Goal: Information Seeking & Learning: Learn about a topic

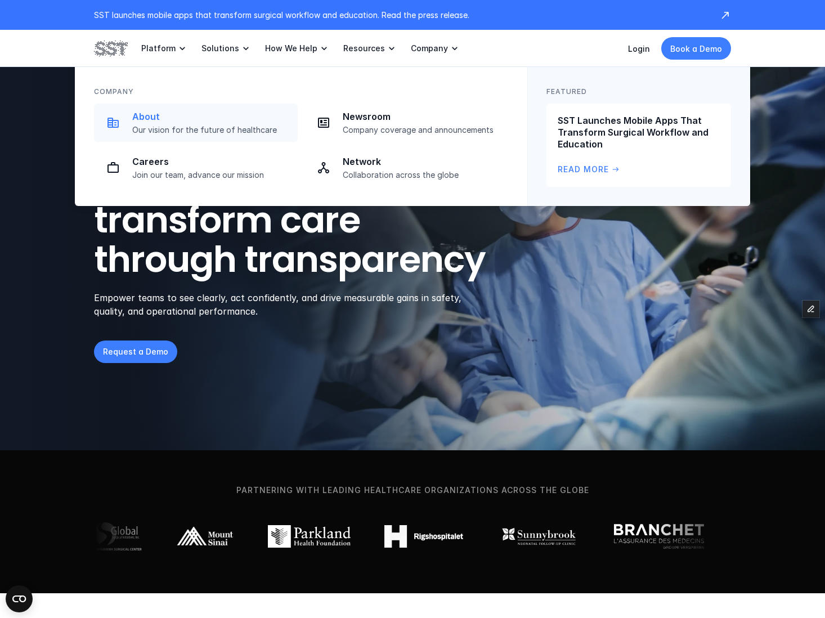
click at [171, 116] on p "About" at bounding box center [211, 117] width 159 height 12
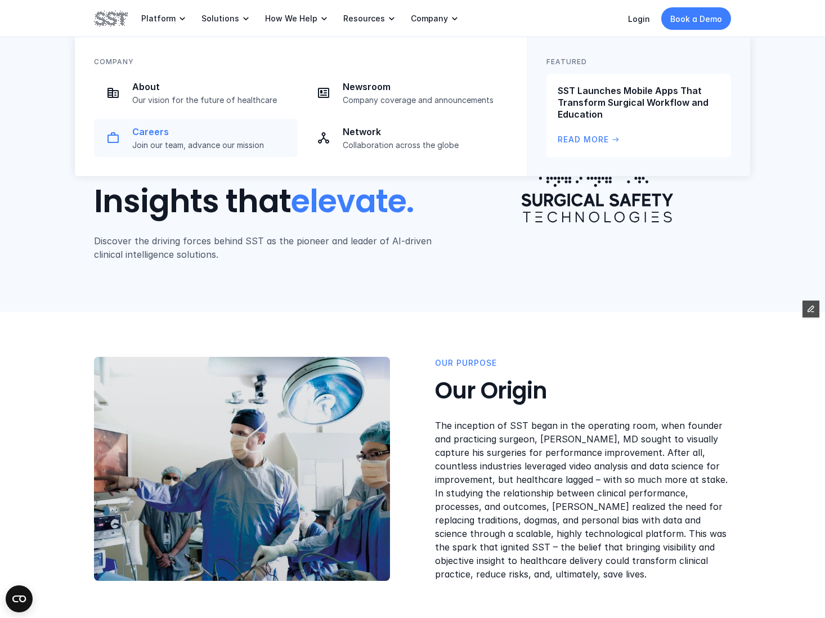
click at [200, 141] on p "Join our team, advance our mission" at bounding box center [211, 145] width 159 height 10
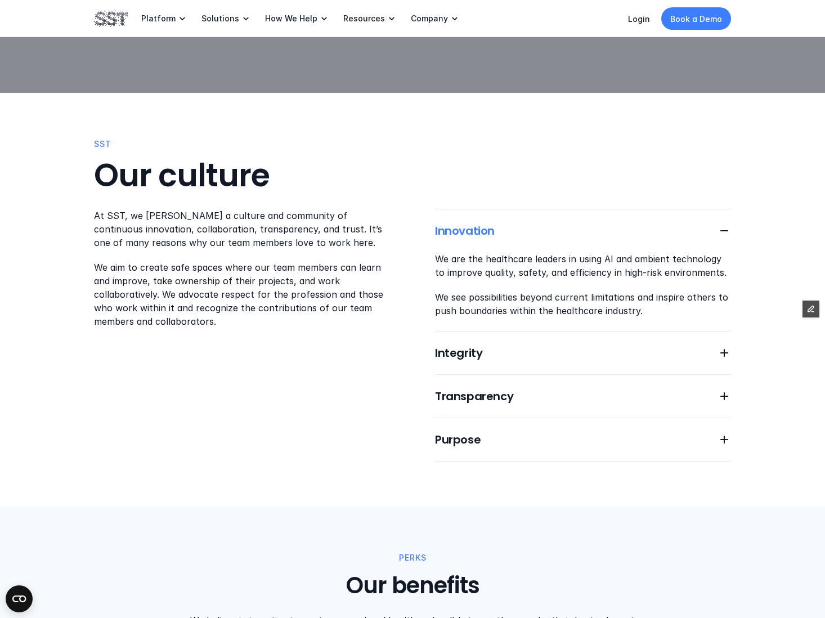
scroll to position [519, 0]
click at [549, 346] on h6 "Integrity" at bounding box center [573, 354] width 277 height 16
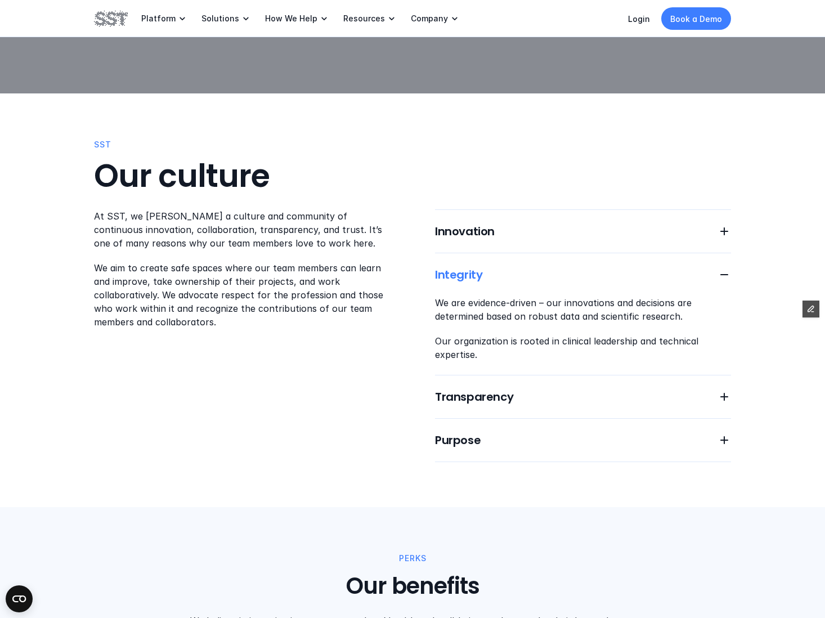
click at [577, 370] on div "Innovation Integrity We are evidence-driven – our innovations and decisions are…" at bounding box center [583, 335] width 296 height 253
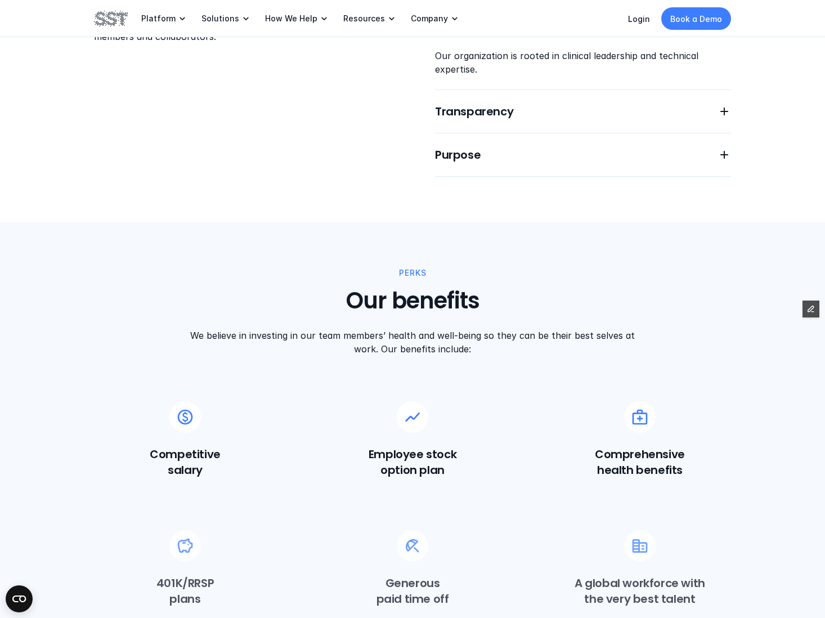
scroll to position [815, 0]
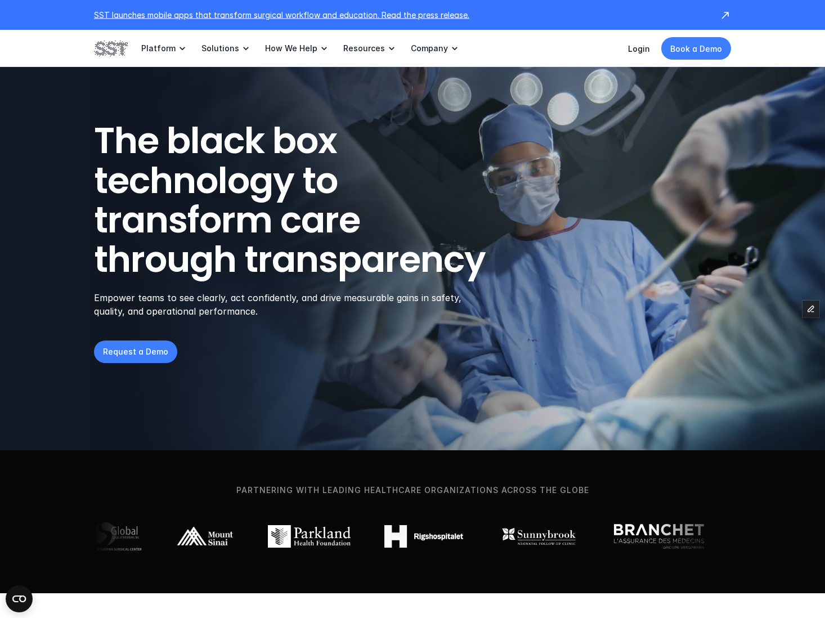
click at [175, 12] on p "SST launches mobile apps that transform surgical workflow and education. Read t…" at bounding box center [401, 15] width 614 height 12
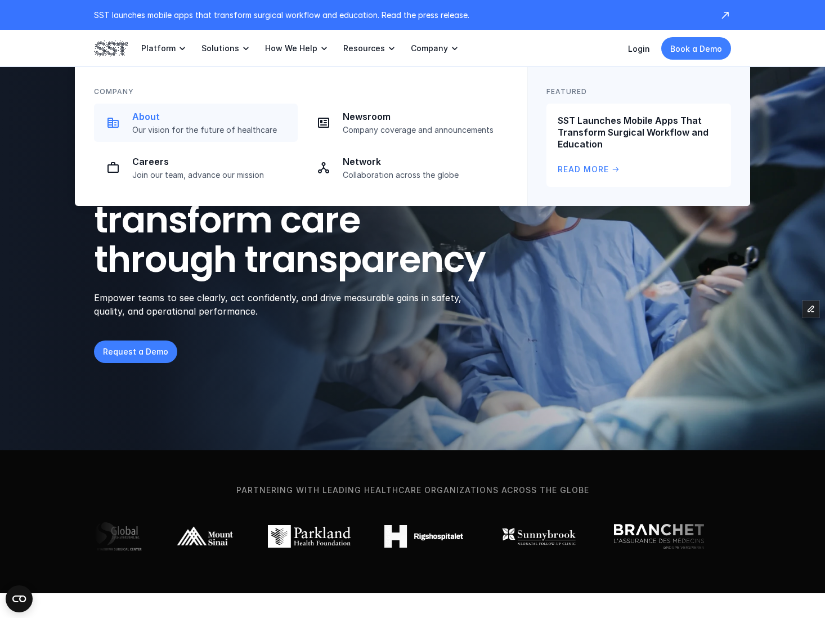
click at [274, 128] on p "Our vision for the future of healthcare" at bounding box center [211, 130] width 159 height 10
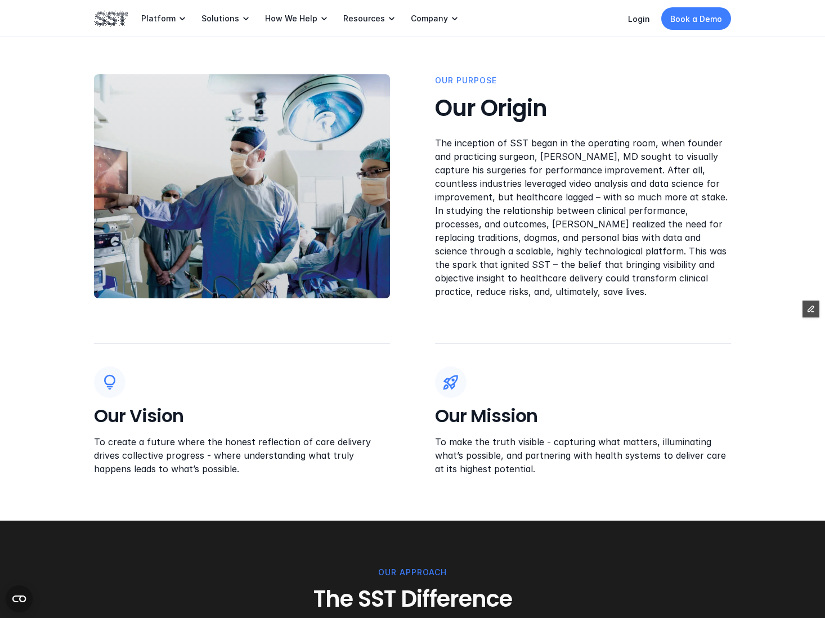
scroll to position [285, 0]
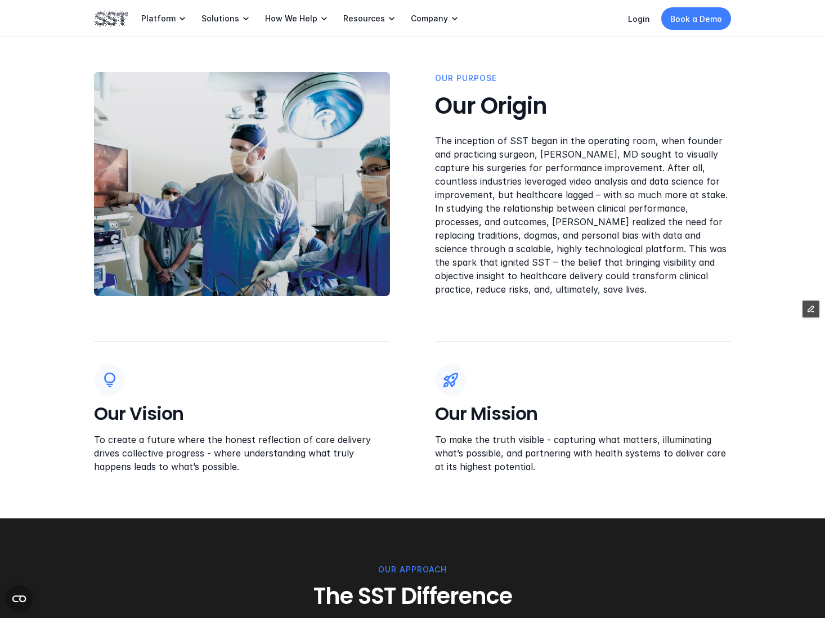
click at [152, 463] on p "To create a future where the honest reflection of care delivery drives collecti…" at bounding box center [242, 453] width 296 height 41
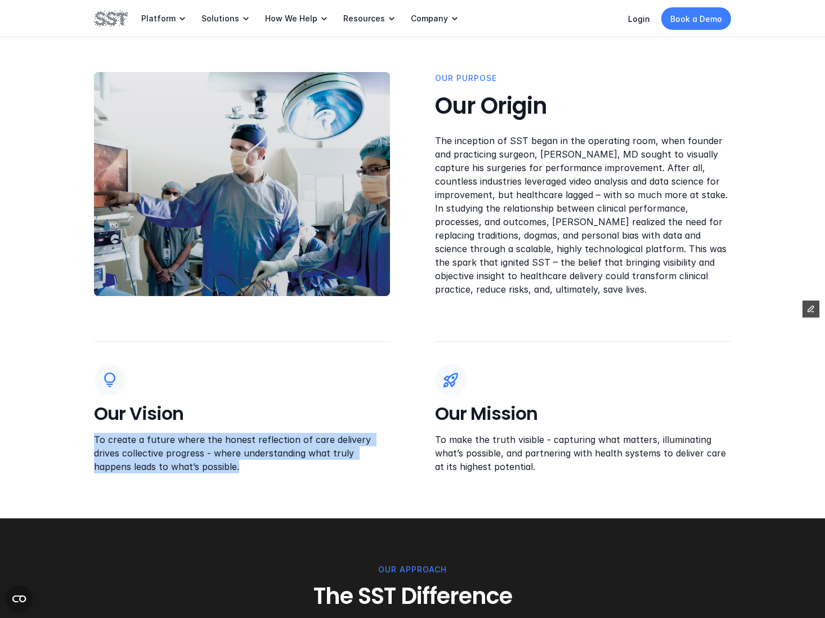
drag, startPoint x: 87, startPoint y: 438, endPoint x: 181, endPoint y: 469, distance: 99.1
click at [181, 469] on div "OUR PUrpose Our Origin The inception of SST began in the operating room, when f…" at bounding box center [412, 272] width 825 height 491
copy p "To create a future where the honest reflection of care delivery drives collecti…"
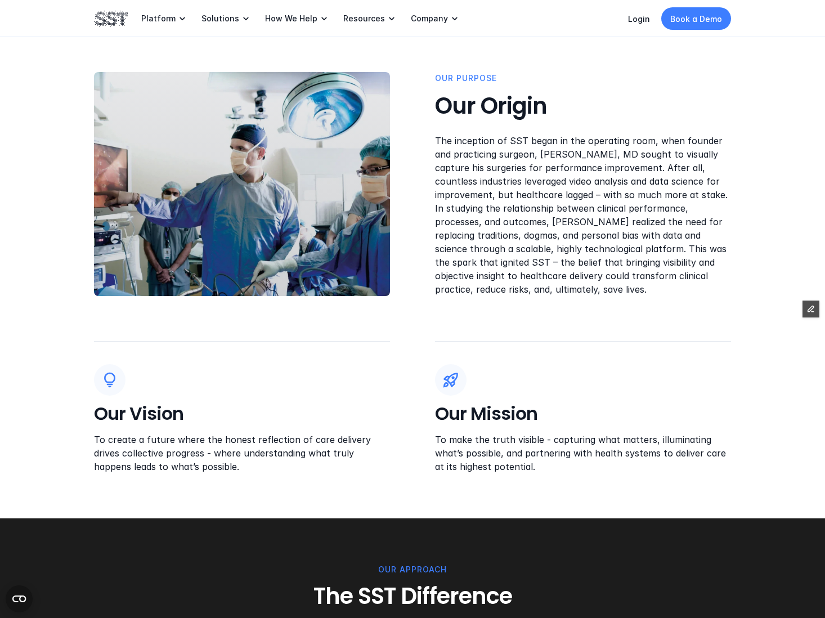
click at [486, 454] on p "To make the truth visible - capturing what matters, illuminating what’s possibl…" at bounding box center [583, 453] width 296 height 41
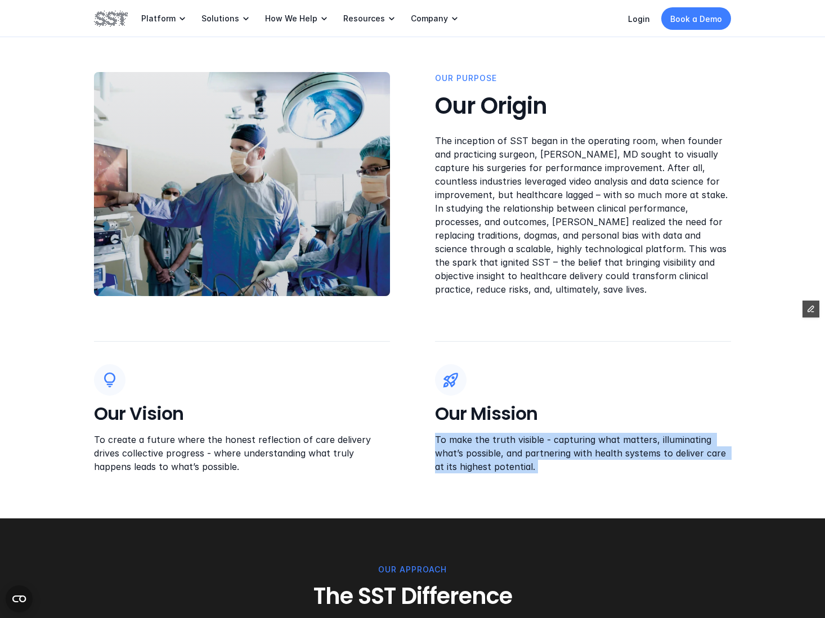
click at [486, 454] on p "To make the truth visible - capturing what matters, illuminating what’s possibl…" at bounding box center [583, 453] width 296 height 41
copy p "To make the truth visible - capturing what matters, illuminating what’s possibl…"
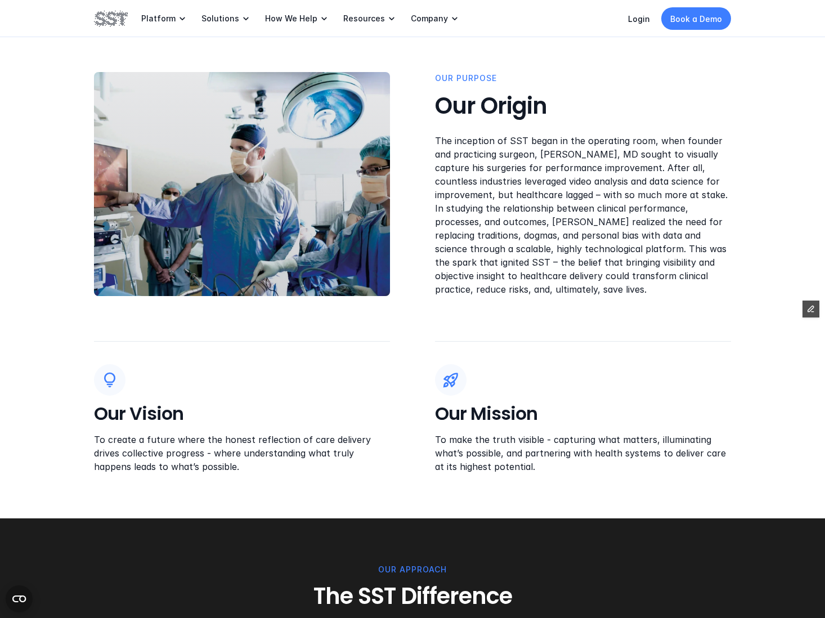
click at [277, 454] on p "To create a future where the honest reflection of care delivery drives collecti…" at bounding box center [242, 453] width 296 height 41
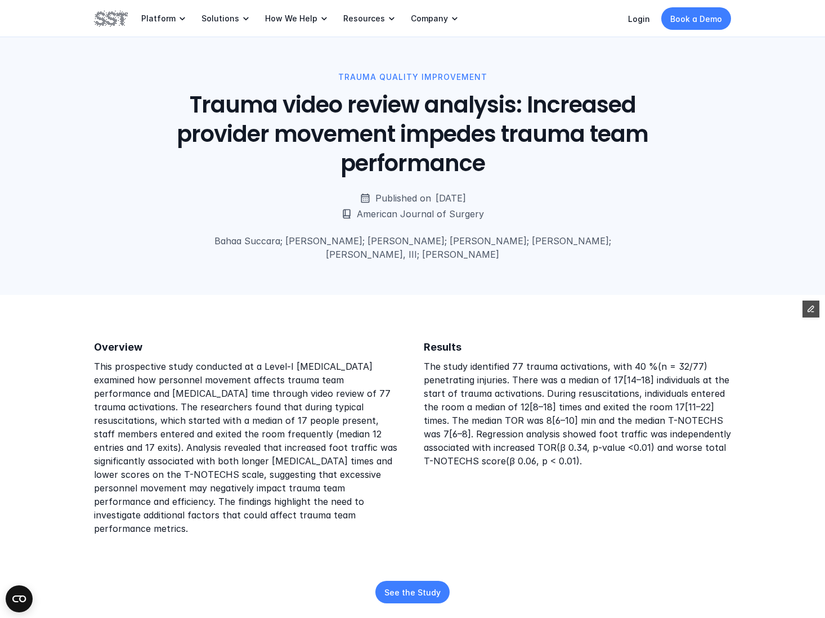
click at [466, 257] on p "Bahaa Succara; [PERSON_NAME]; [PERSON_NAME]; [PERSON_NAME]; [PERSON_NAME]; [PER…" at bounding box center [412, 247] width 407 height 27
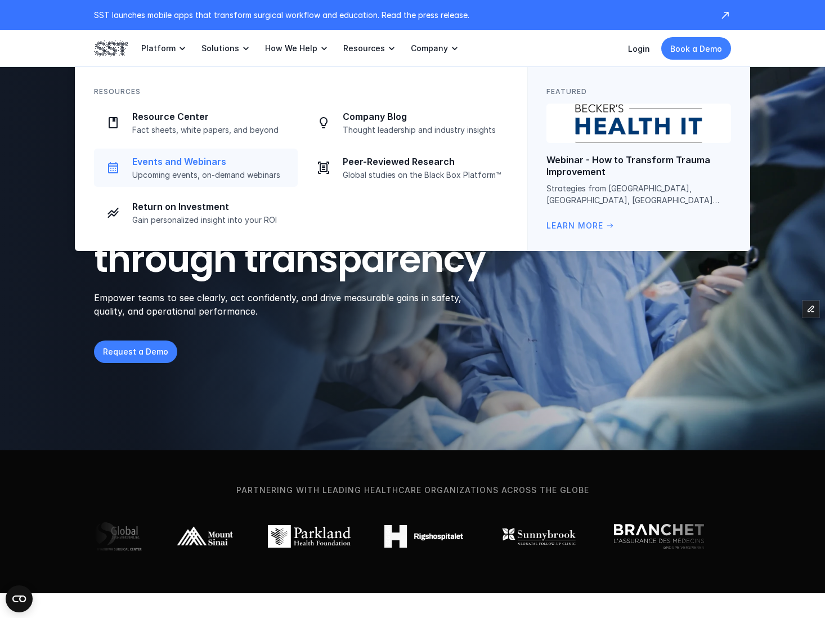
click at [170, 174] on p "Upcoming events, on-demand webinars" at bounding box center [211, 175] width 159 height 10
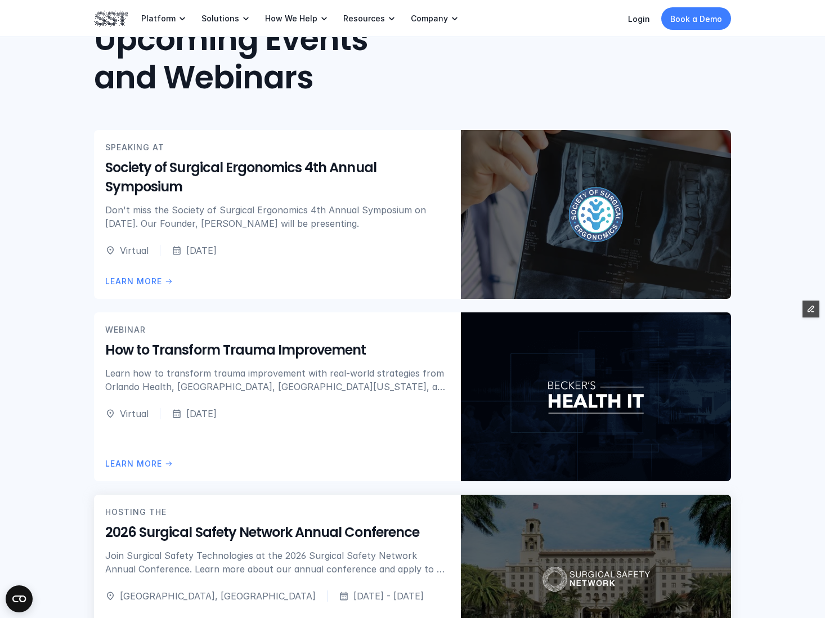
scroll to position [252, 0]
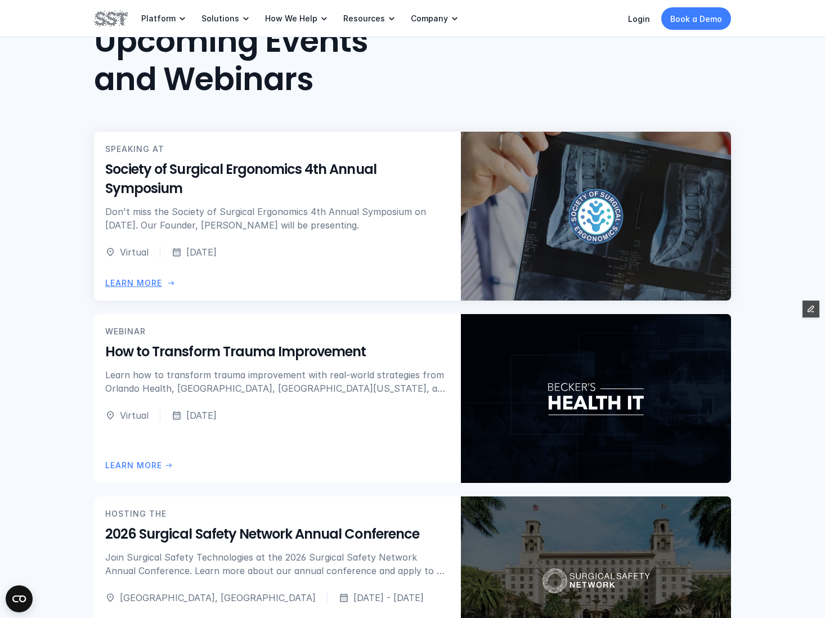
click at [214, 226] on p "Don't miss the Society of Surgical Ergonomics 4th Annual Symposium on September…" at bounding box center [277, 218] width 344 height 27
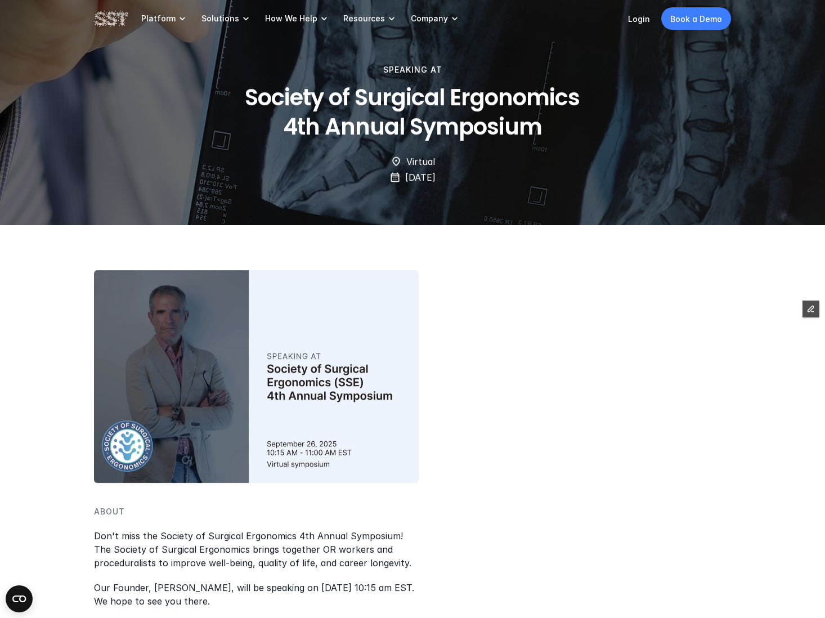
scroll to position [252, 0]
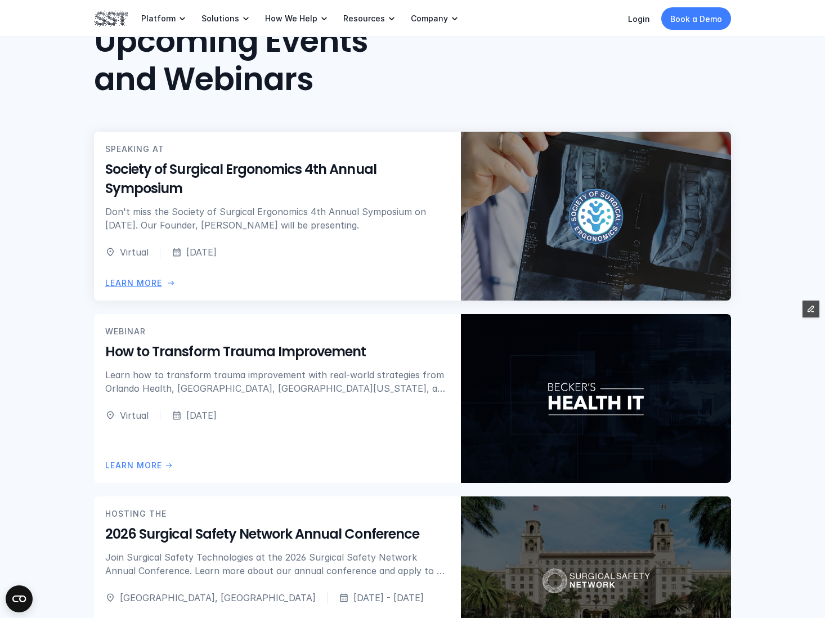
click at [291, 225] on p "Don't miss the Society of Surgical Ergonomics 4th Annual Symposium on September…" at bounding box center [277, 218] width 344 height 27
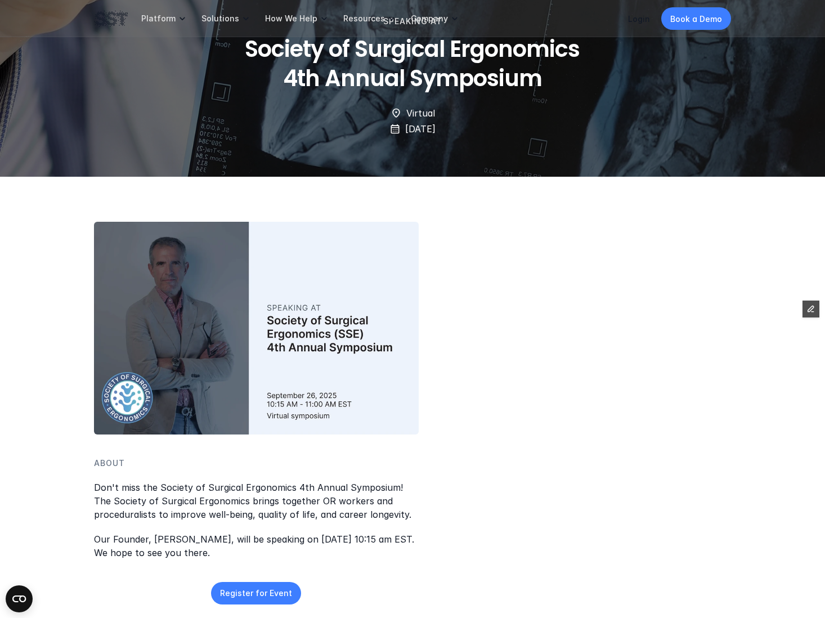
scroll to position [200, 0]
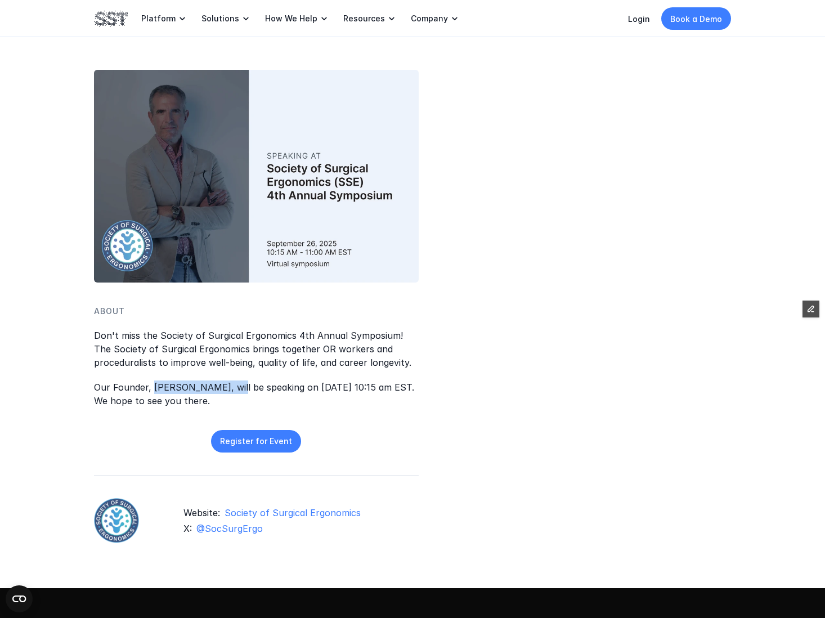
drag, startPoint x: 152, startPoint y: 390, endPoint x: 237, endPoint y: 389, distance: 85.0
click at [237, 389] on p "Our Founder, Teodor Grantcharov, will be speaking on September 26th, 2025 at 10…" at bounding box center [256, 393] width 325 height 27
copy p "Teodor Grantcharov"
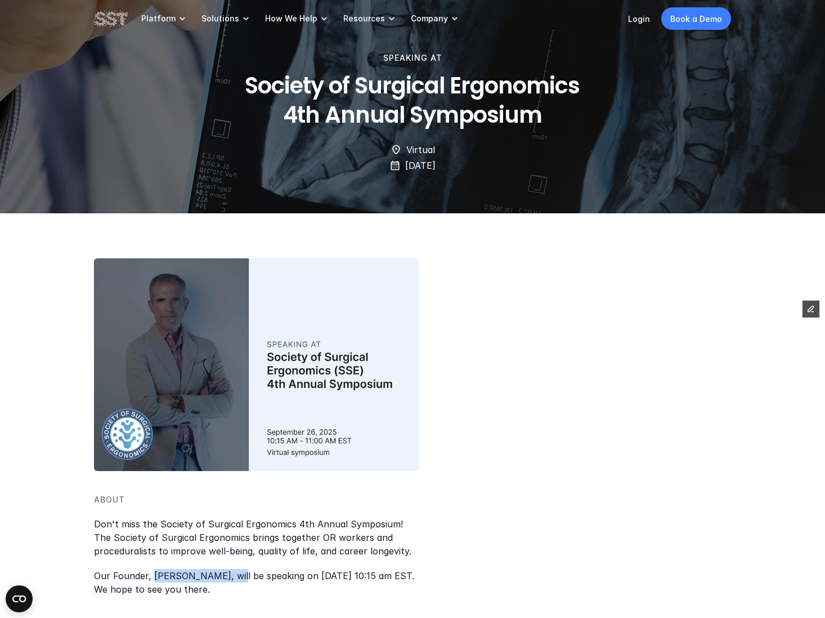
scroll to position [252, 0]
